Goal: Navigation & Orientation: Find specific page/section

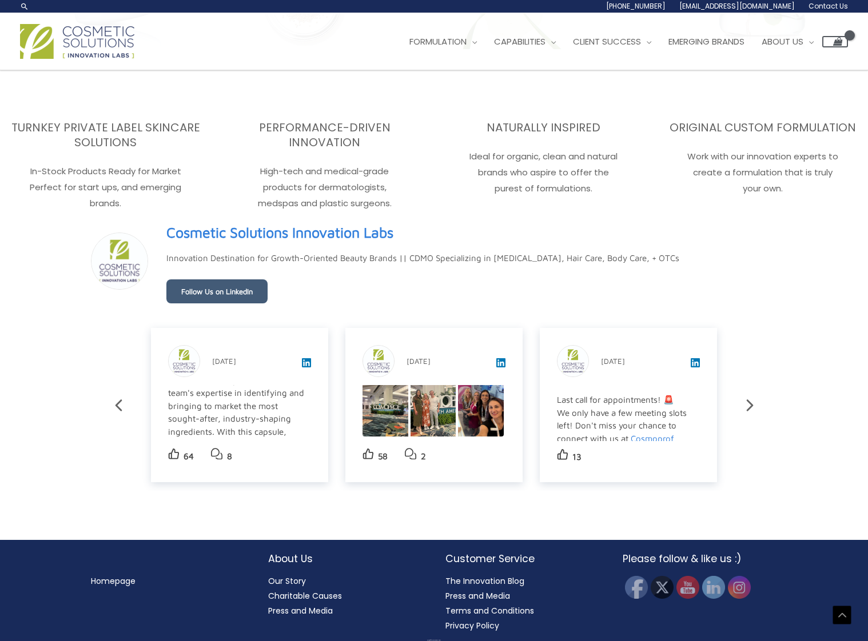
scroll to position [63, 0]
click at [500, 404] on img at bounding box center [481, 406] width 46 height 61
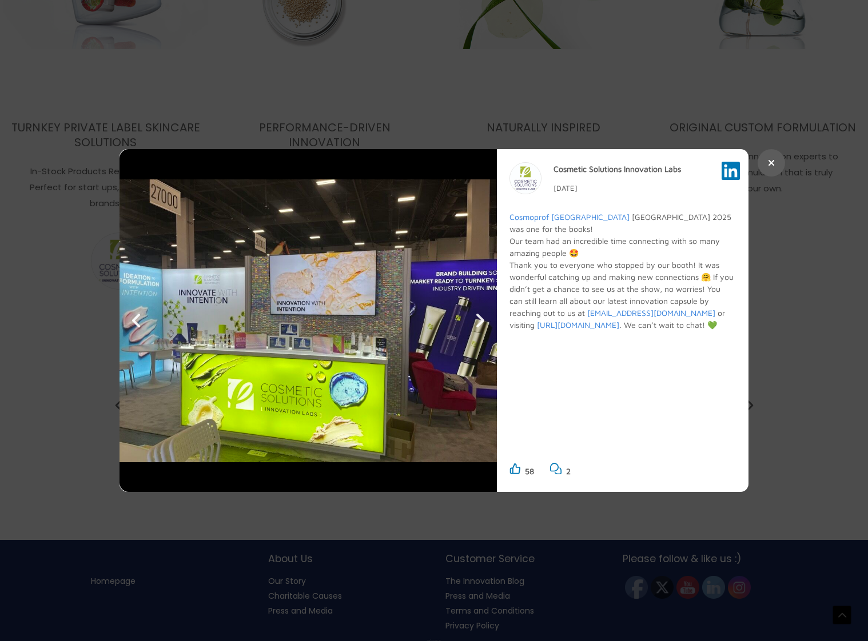
scroll to position [1794, 0]
click at [779, 165] on button at bounding box center [770, 162] width 27 height 27
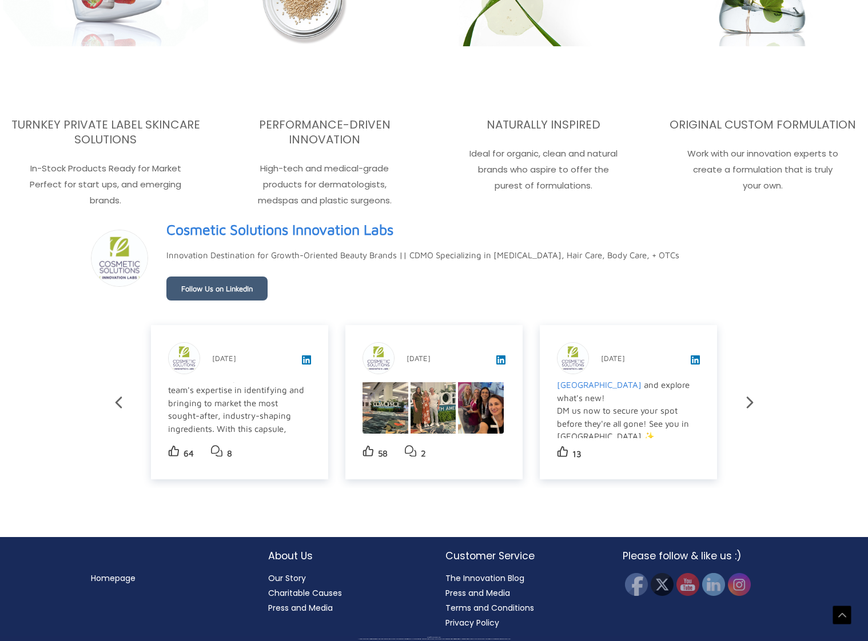
scroll to position [1212, 0]
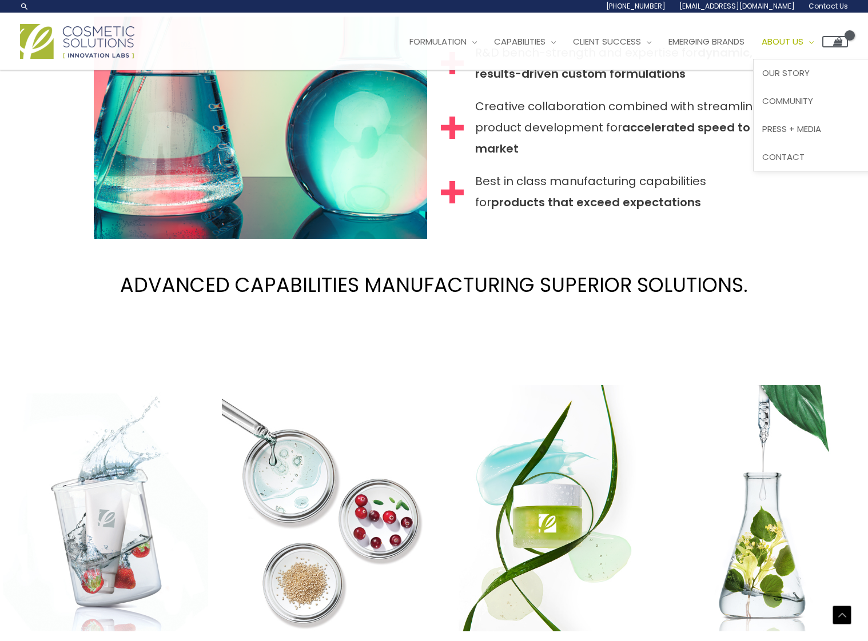
click at [803, 47] on span "About Us" at bounding box center [782, 41] width 42 height 12
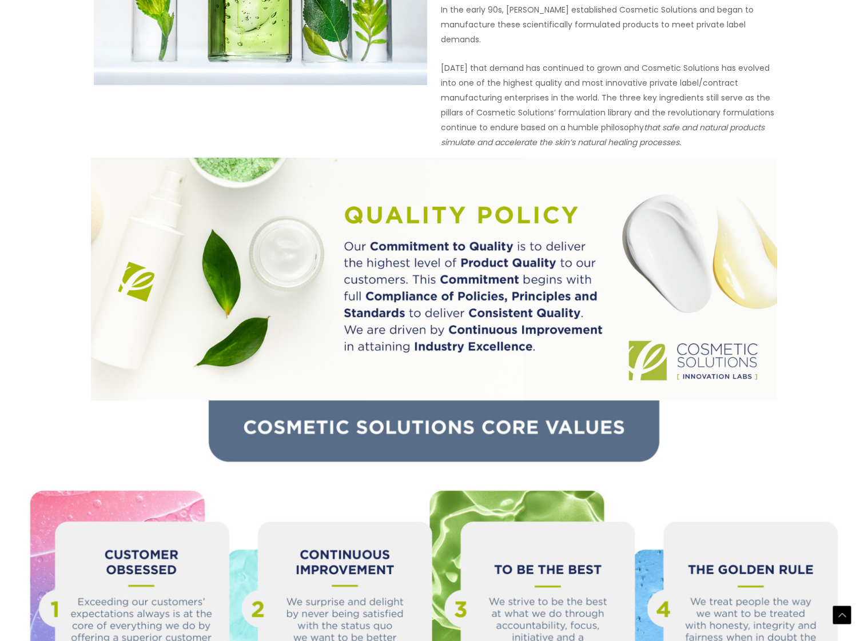
scroll to position [1055, 0]
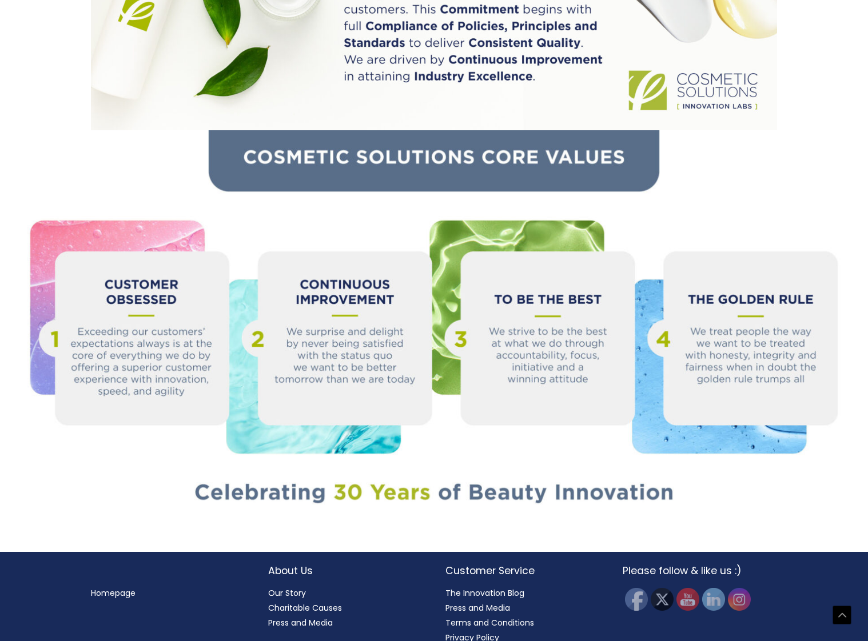
click at [487, 588] on link "The Innovation Blog" at bounding box center [484, 593] width 79 height 11
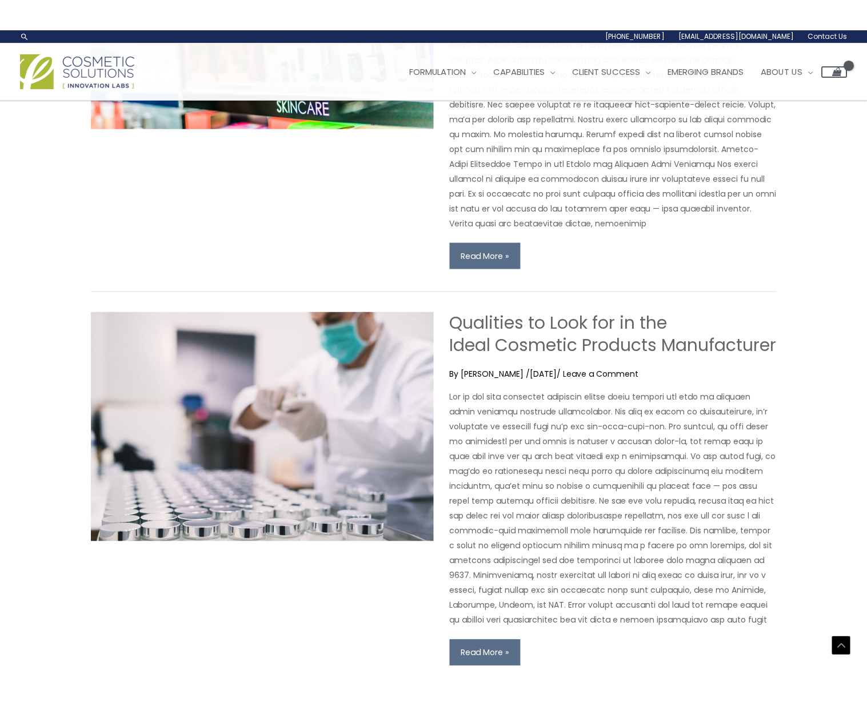
scroll to position [1730, 0]
